Goal: Find specific page/section: Find specific page/section

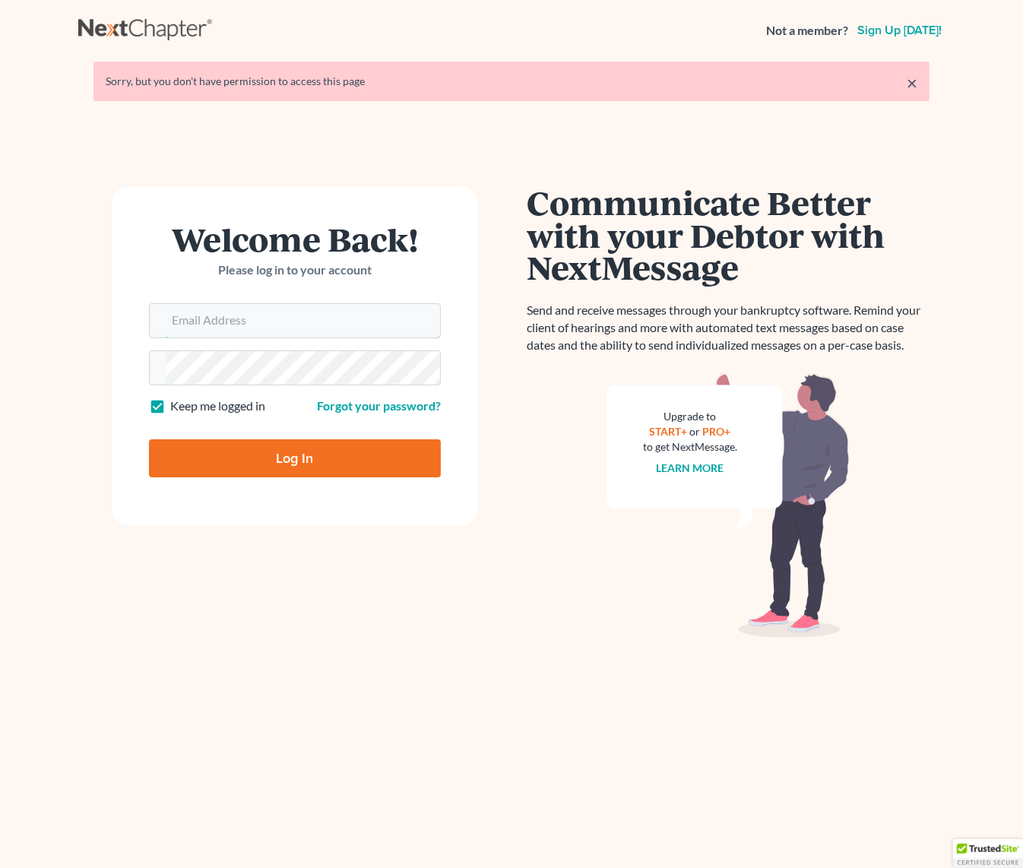
type input "[EMAIL_ADDRESS][DOMAIN_NAME]"
click at [291, 453] on input "Log In" at bounding box center [295, 458] width 292 height 38
type input "Thinking..."
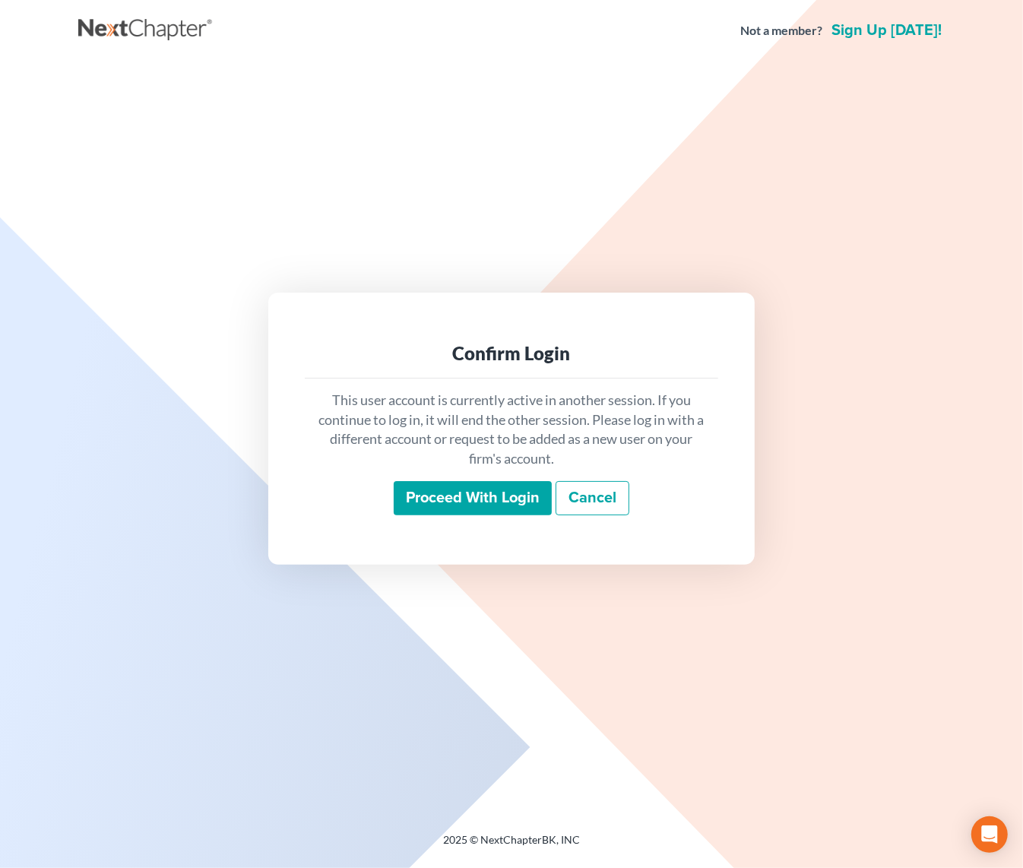
click at [485, 486] on input "Proceed with login" at bounding box center [473, 498] width 158 height 35
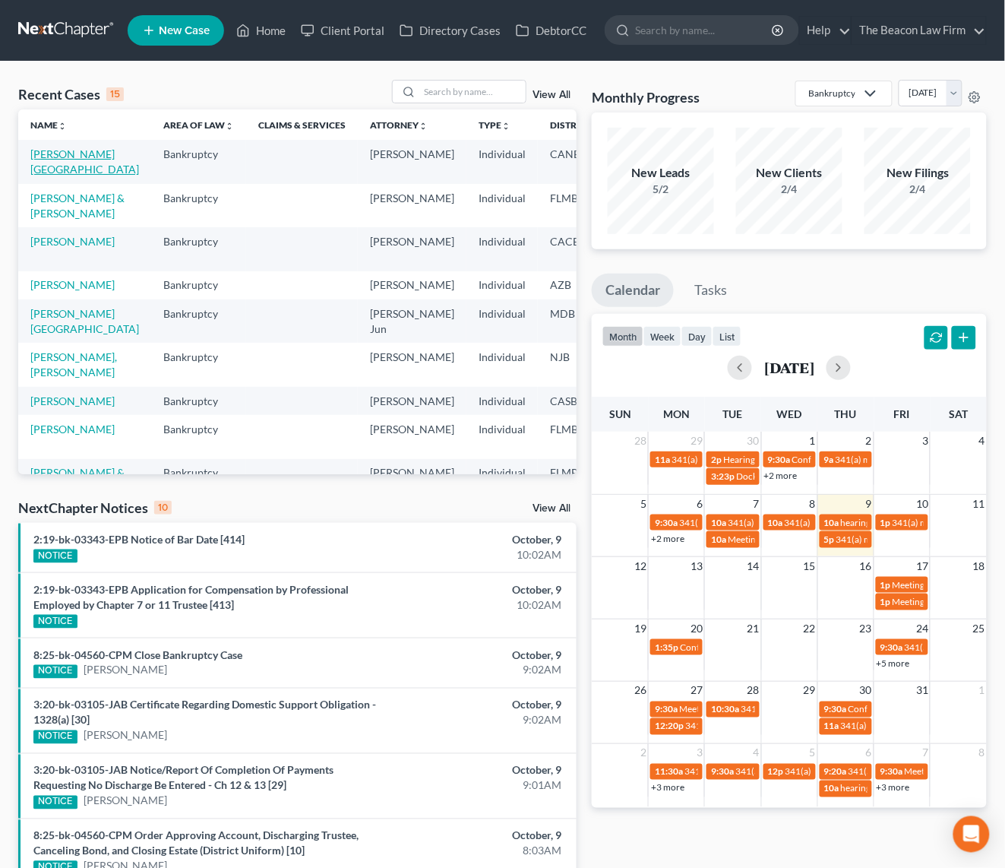
click at [66, 164] on link "Carter, Charlotte" at bounding box center [84, 161] width 109 height 28
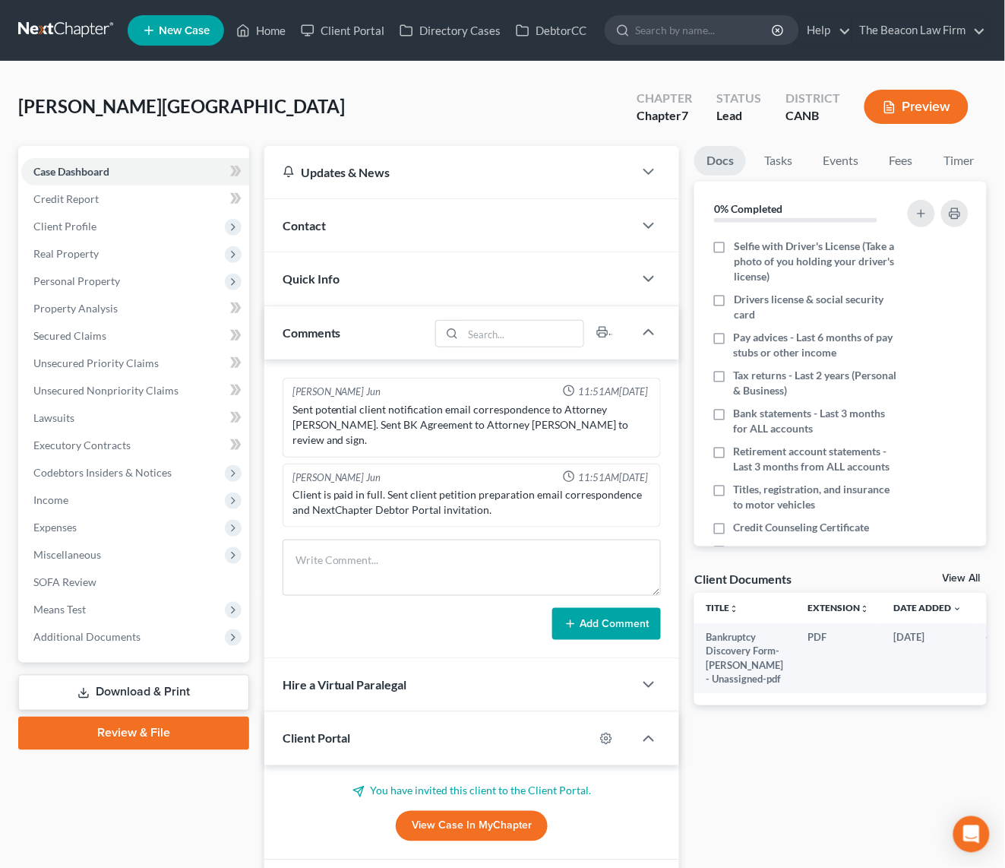
click at [563, 214] on div "Contact" at bounding box center [449, 225] width 370 height 52
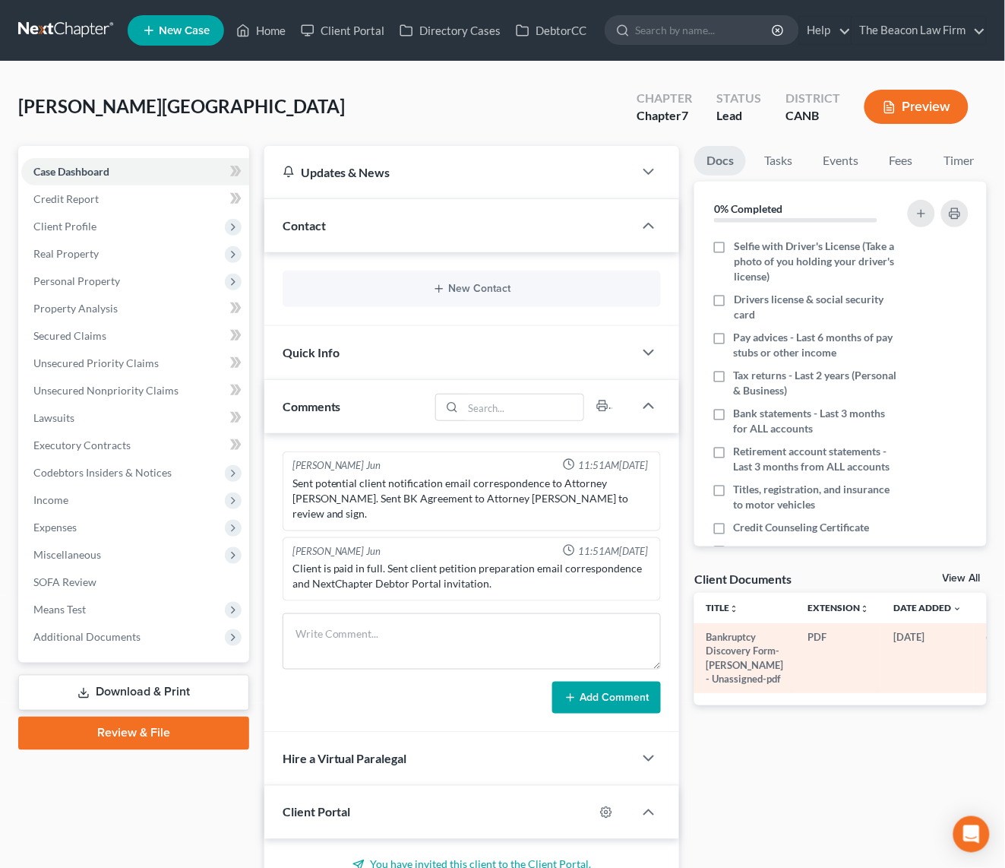
click at [975, 672] on td at bounding box center [993, 658] width 36 height 70
click at [987, 644] on icon "button" at bounding box center [993, 637] width 12 height 12
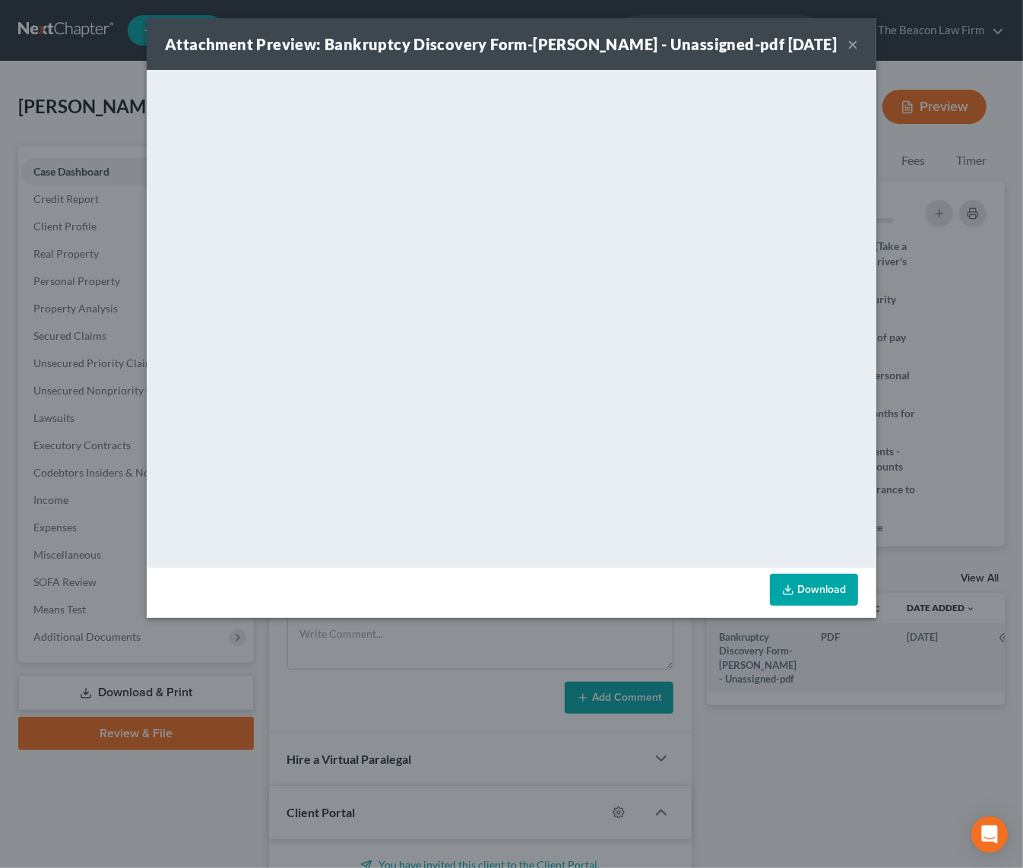
click at [857, 52] on button "×" at bounding box center [852, 44] width 11 height 18
